Goal: Task Accomplishment & Management: Manage account settings

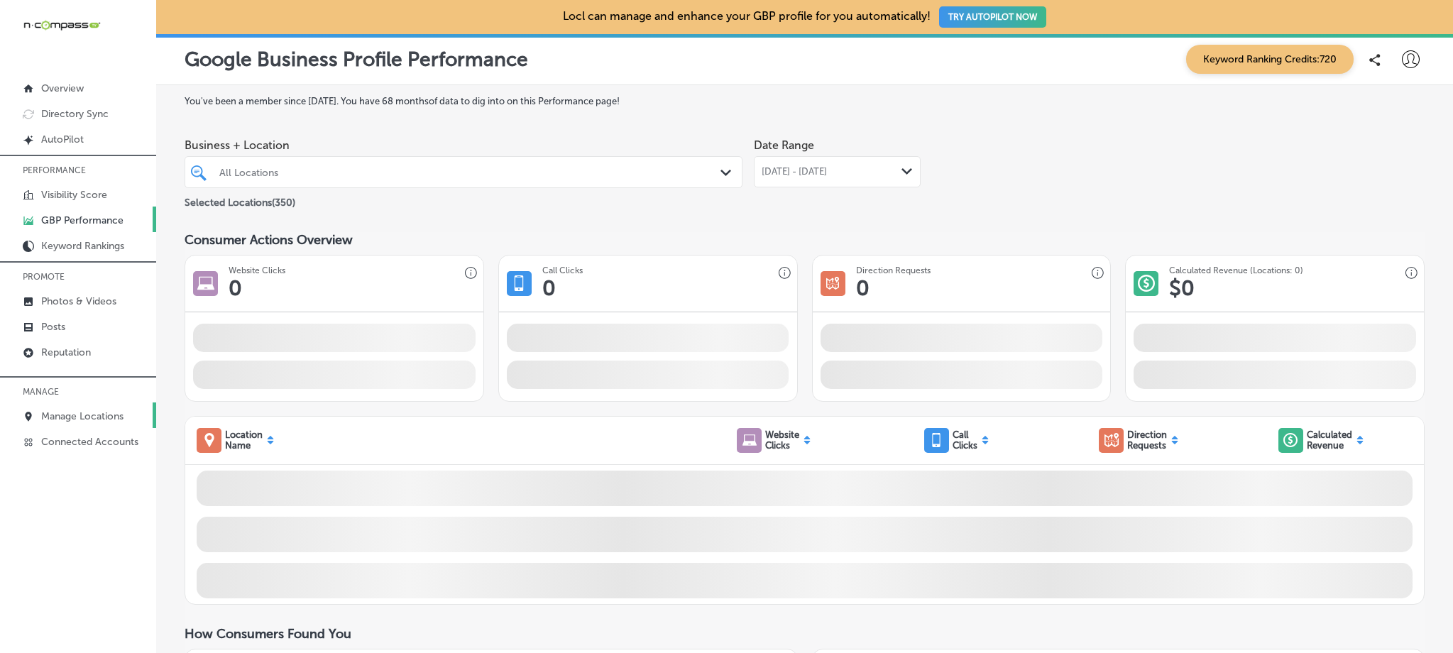
click at [67, 405] on link "Manage Locations" at bounding box center [78, 415] width 156 height 26
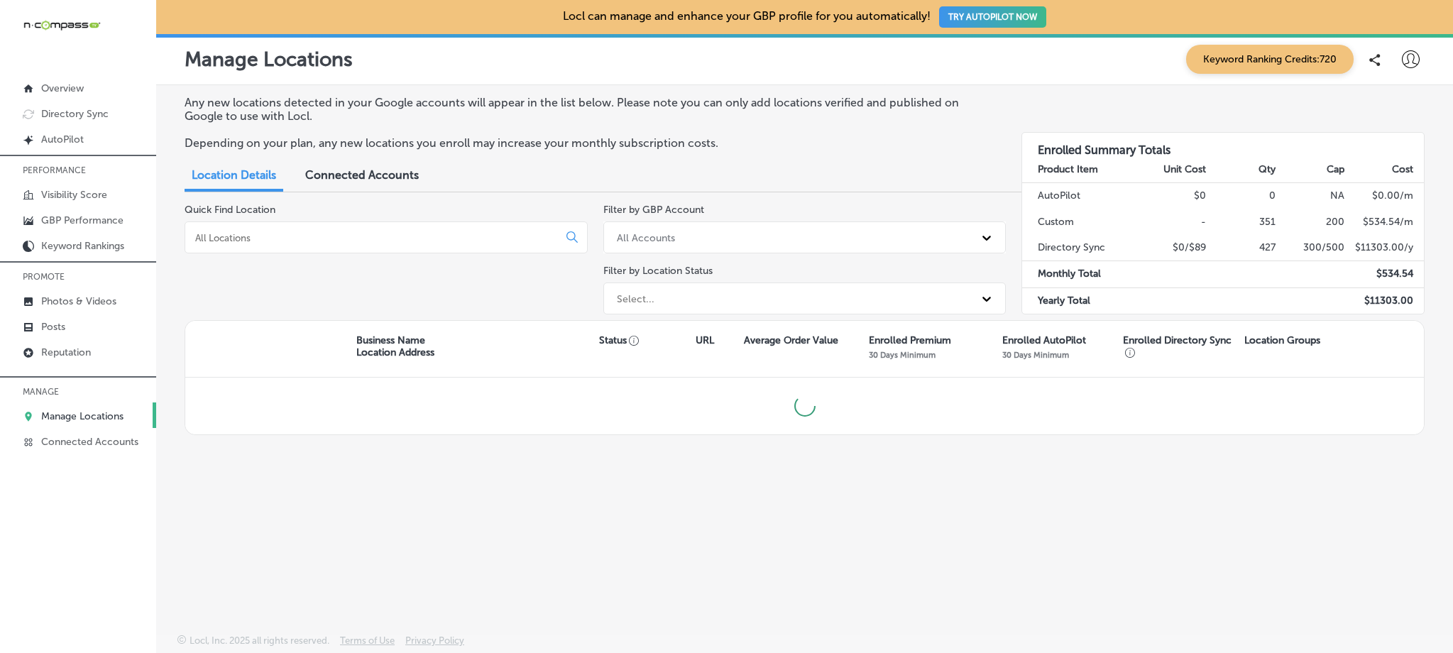
click at [329, 241] on input at bounding box center [374, 237] width 361 height 13
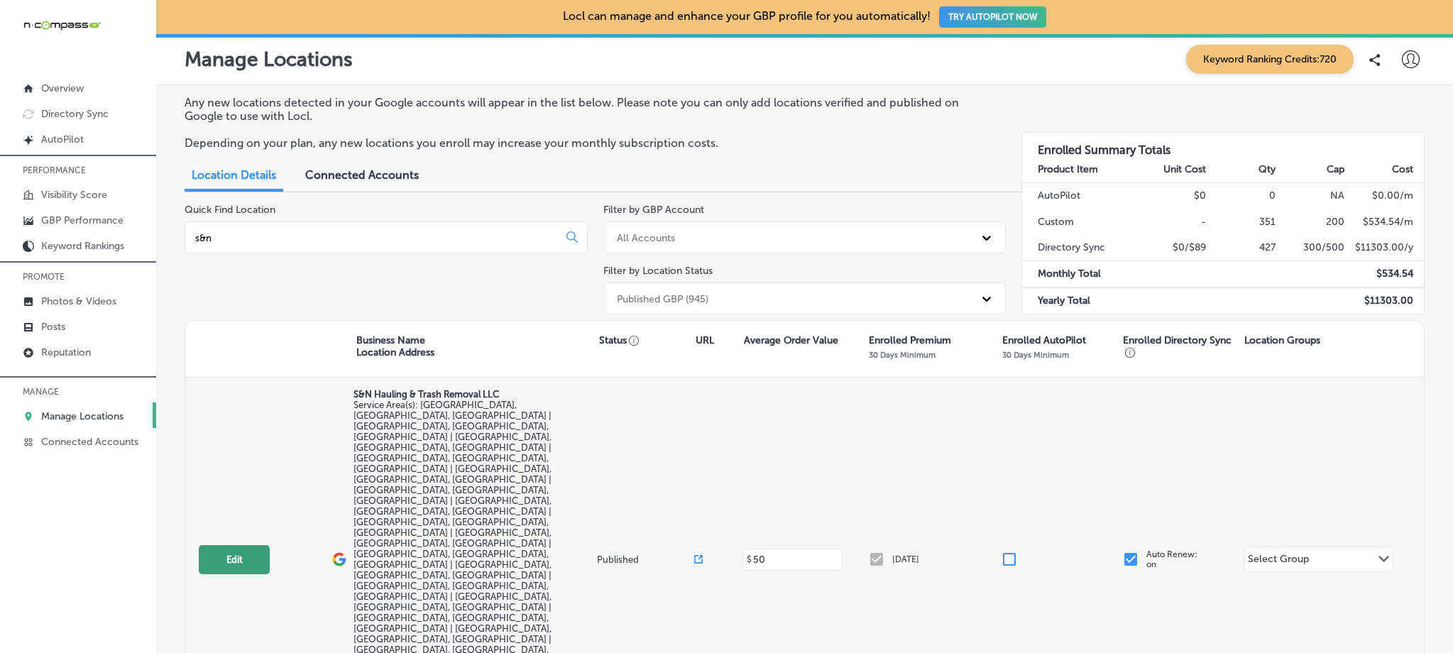
type input "s&n"
click at [221, 545] on button "Edit" at bounding box center [234, 559] width 71 height 29
select select "US"
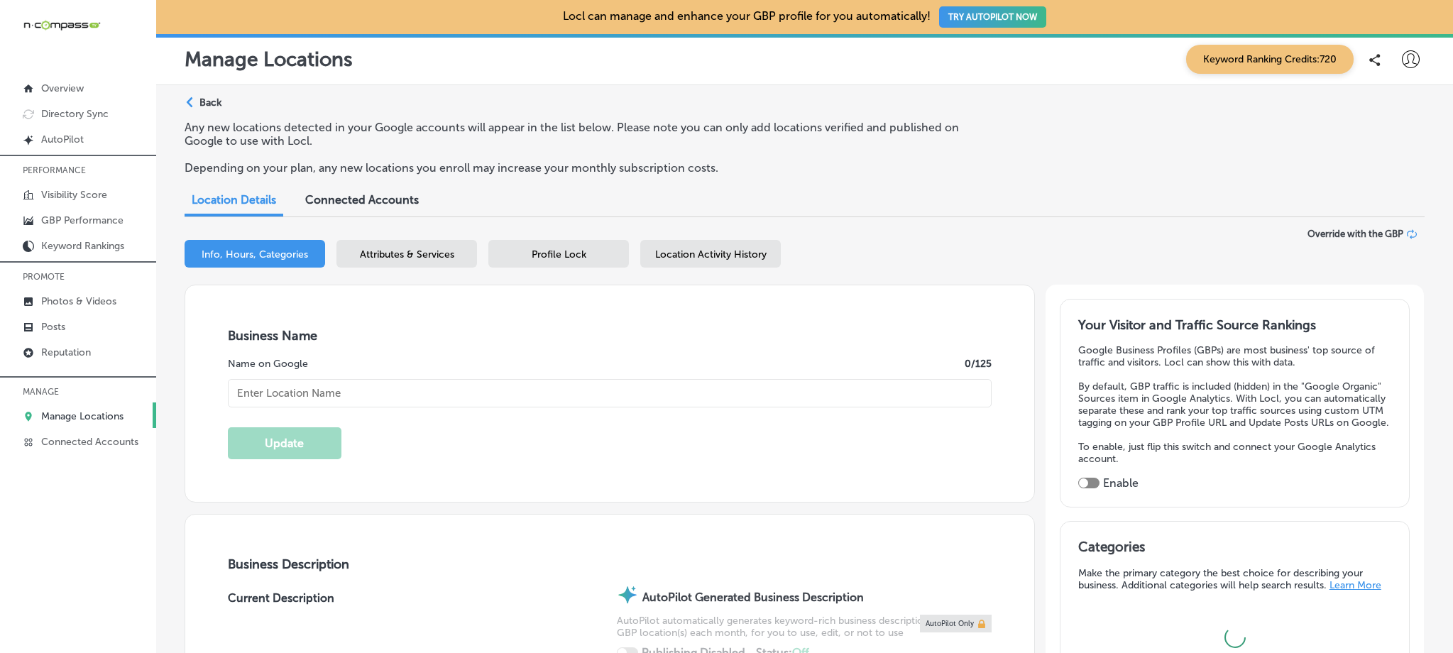
type textarea "Family and minority-owned business based in the [GEOGRAPHIC_DATA] region of [GE…"
checkbox input "false"
type input "7809 Bobcat Ln"
type input "Highland"
type input "92346"
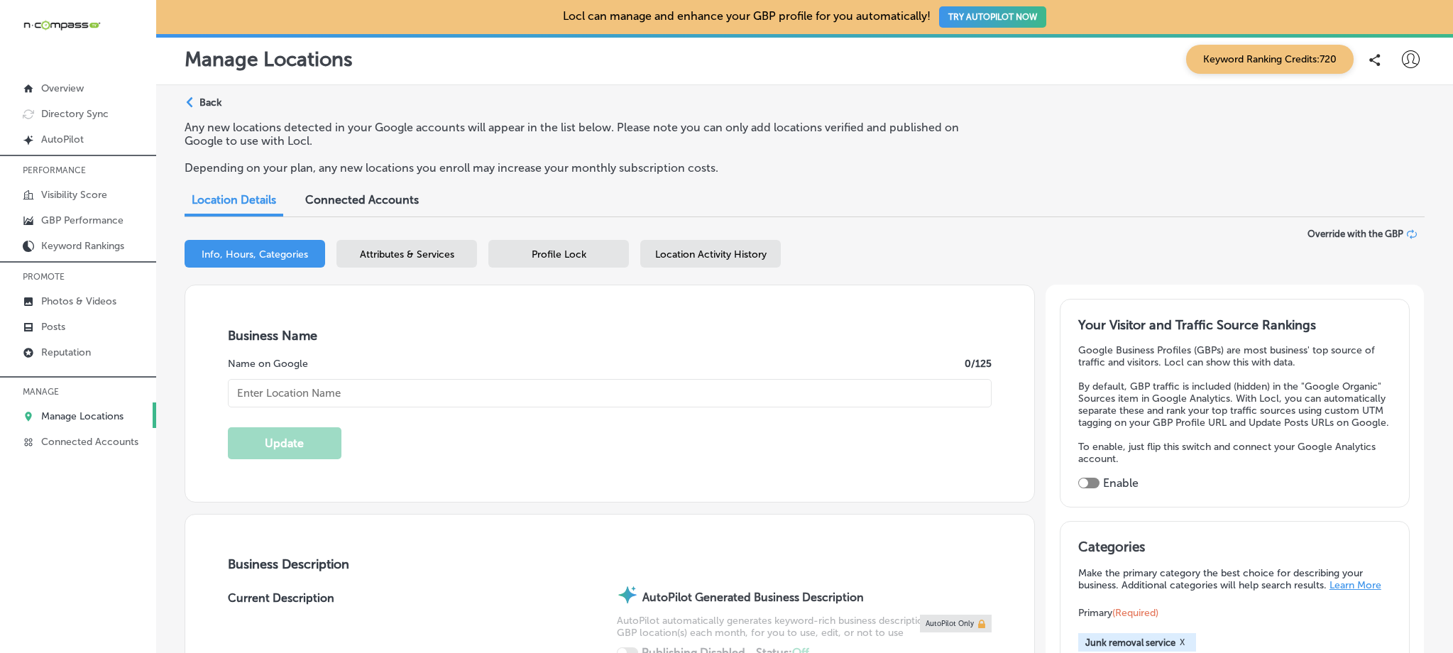
type input "US"
type input "[URL][DOMAIN_NAME]"
checkbox input "true"
type input "S&N Hauling & Trash Removal LLC"
type input "[PHONE_NUMBER]"
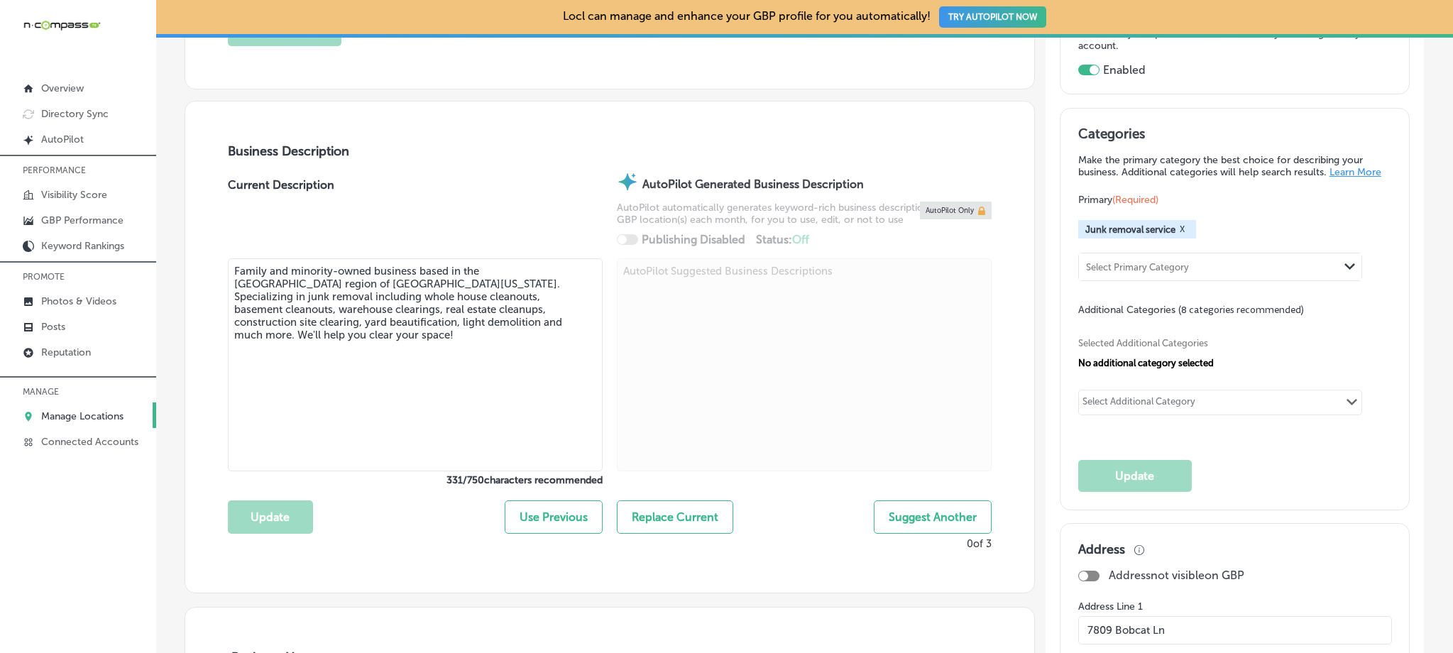
scroll to position [412, 0]
click at [1173, 405] on div "Select Additional Category" at bounding box center [1139, 405] width 113 height 16
type input "j"
click at [1089, 466] on input "checkbox" at bounding box center [1096, 460] width 17 height 17
type input "garbage"
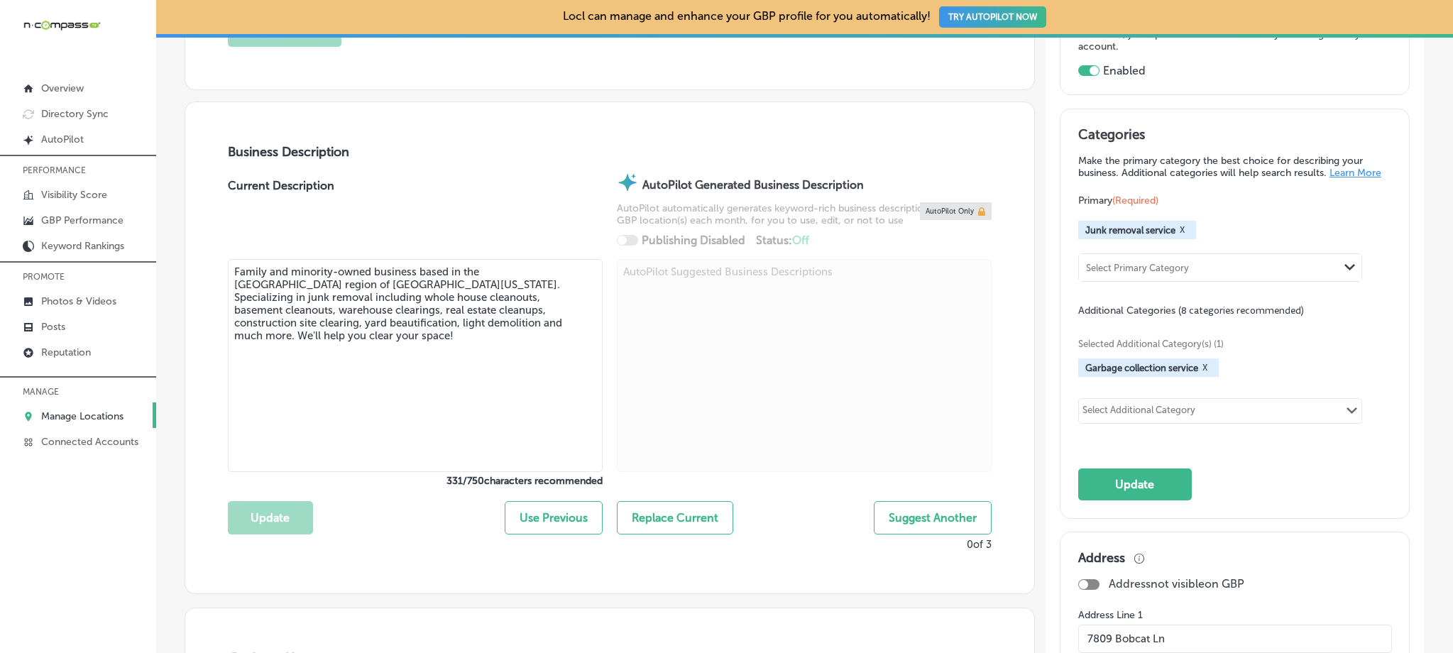
click at [1136, 421] on div "Select Additional Category" at bounding box center [1139, 413] width 113 height 16
type input "h"
type input "m"
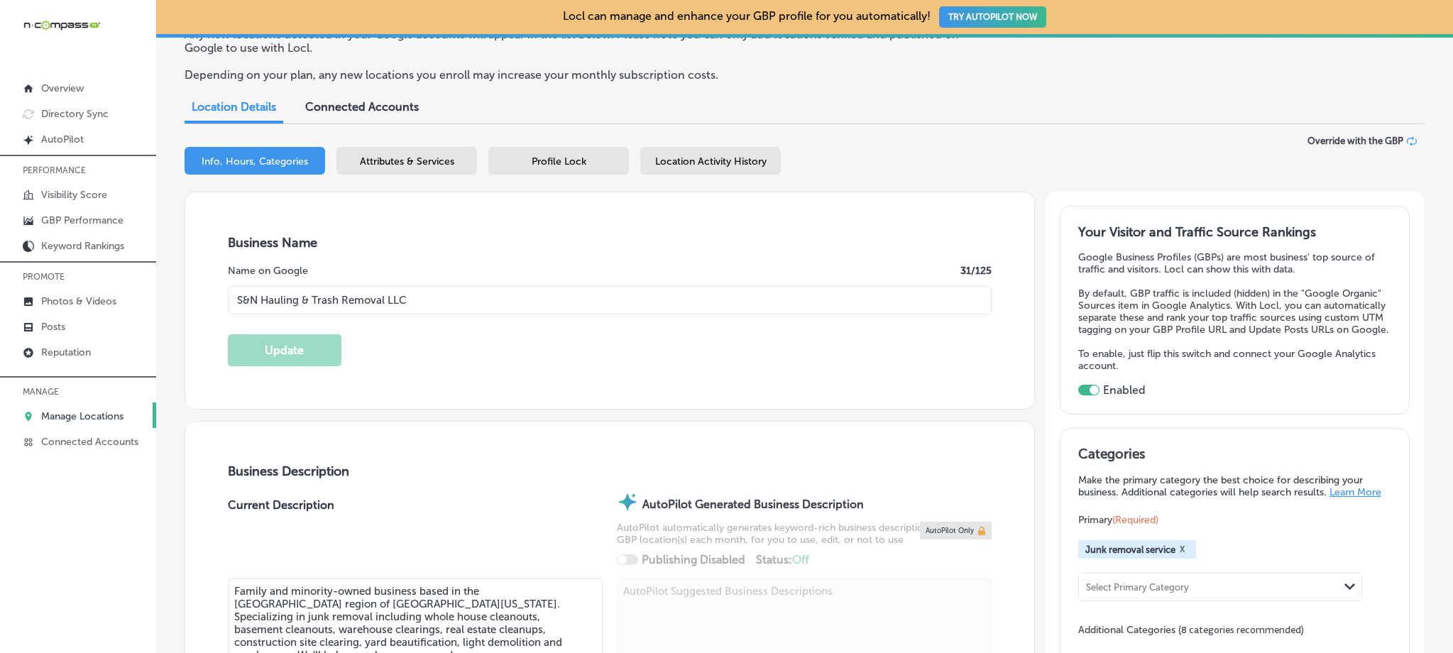
scroll to position [25, 0]
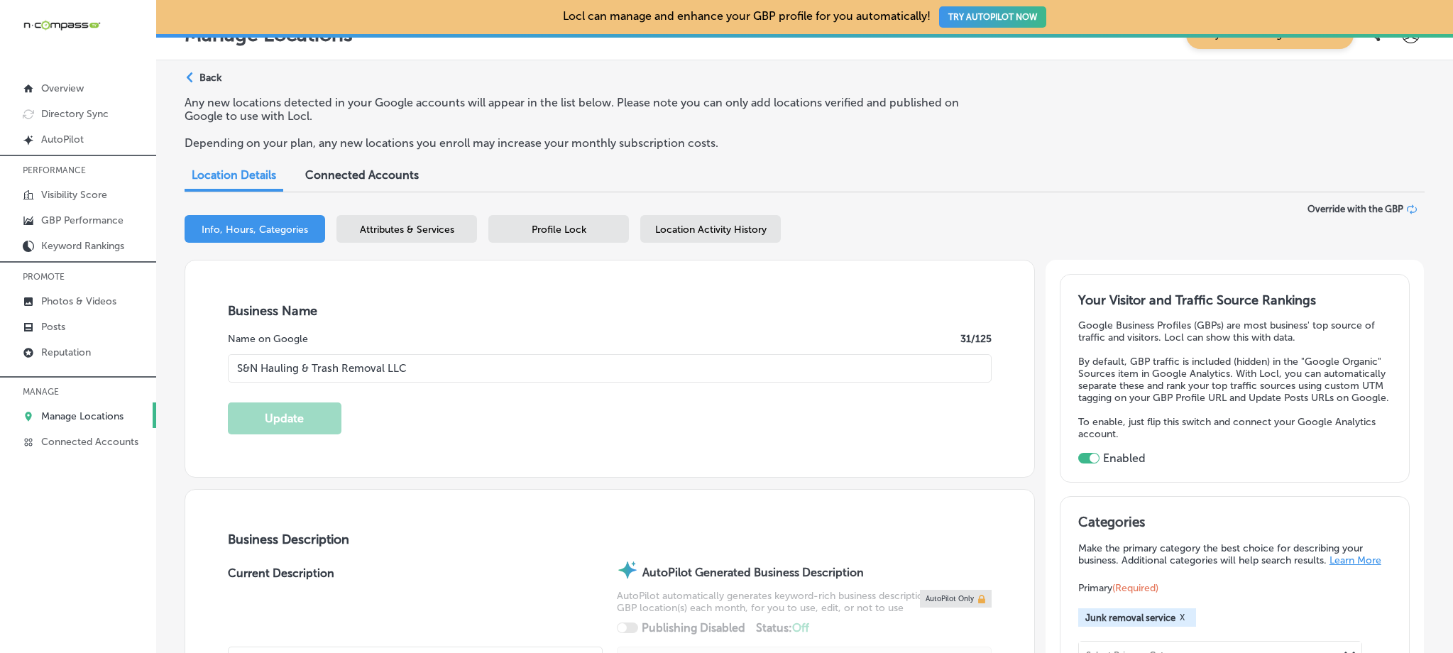
click at [400, 235] on div "Attributes & Services" at bounding box center [406, 229] width 141 height 28
